Goal: Navigation & Orientation: Find specific page/section

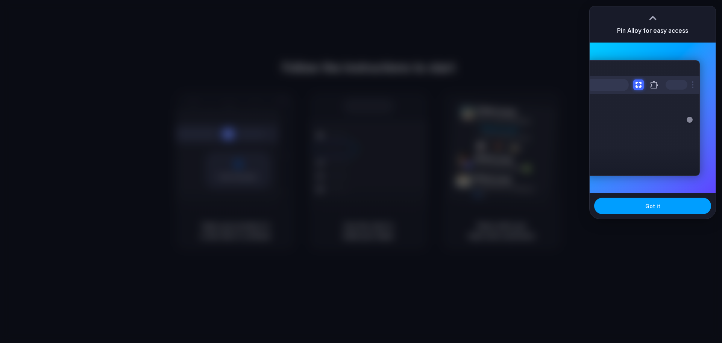
click at [650, 207] on span "Got it" at bounding box center [652, 206] width 15 height 8
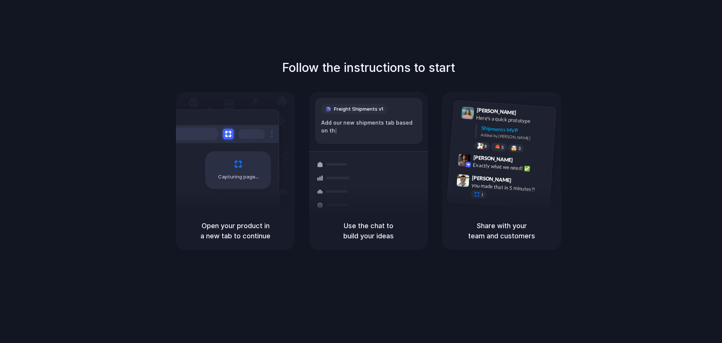
click at [372, 96] on div "Freight Shipments v1 Add our new shipments tab based on th | Shipments Containe…" at bounding box center [368, 152] width 119 height 120
click at [374, 117] on div "Freight Shipments v1 Add our new shipments tab based on the Linear spec" at bounding box center [368, 121] width 107 height 46
